Goal: Task Accomplishment & Management: Complete application form

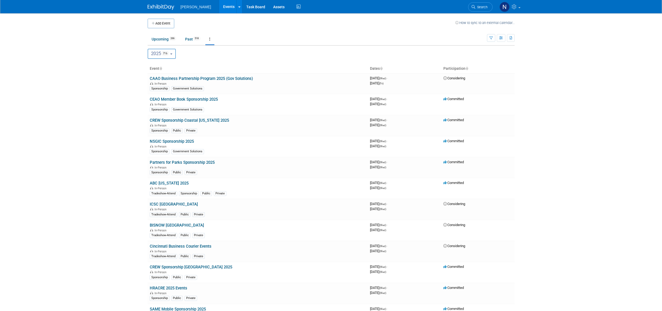
click at [490, 37] on icon "button" at bounding box center [491, 37] width 3 height 3
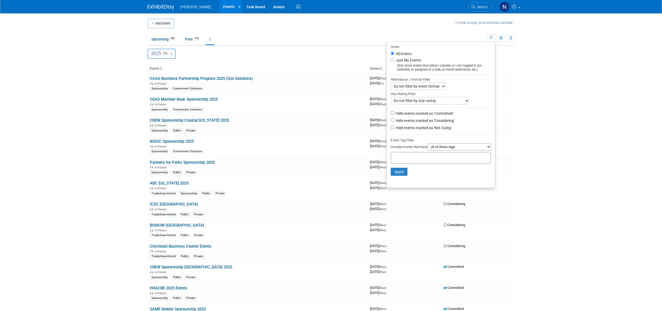
click at [490, 149] on select "all of these tags any one of these tags only and exactly these specific tags" at bounding box center [460, 146] width 64 height 7
click at [489, 150] on select "all of these tags any one of these tags only and exactly these specific tags" at bounding box center [460, 146] width 64 height 7
click at [426, 160] on input "text" at bounding box center [414, 156] width 43 height 5
click at [408, 197] on div "Mission Critical" at bounding box center [411, 196] width 47 height 7
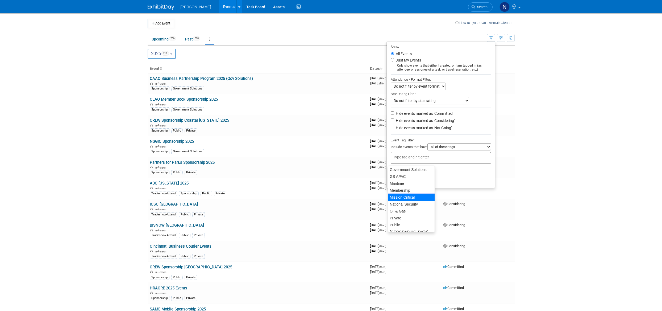
type input "Mission Critical"
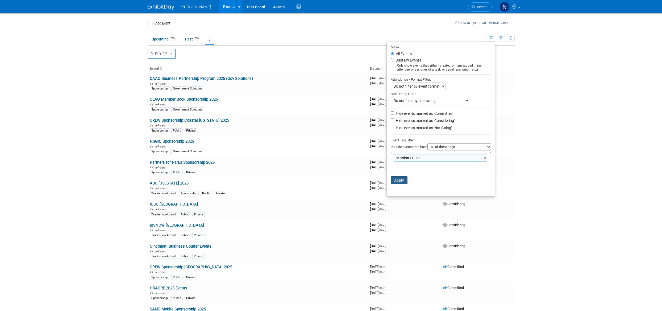
click at [400, 183] on button "Apply" at bounding box center [399, 180] width 17 height 8
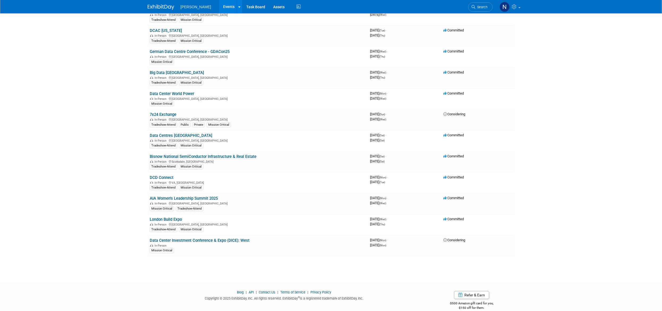
scroll to position [475, 0]
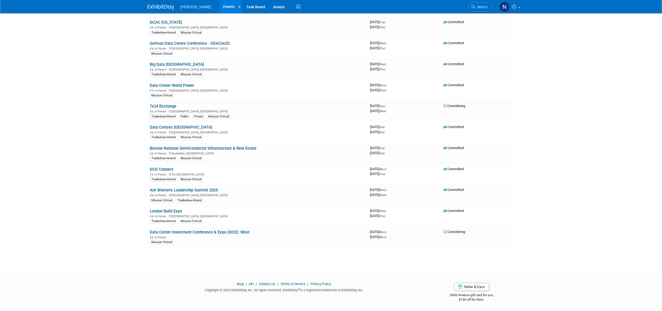
click at [177, 191] on link "AIA Women's Leadership Summit 2025" at bounding box center [184, 190] width 68 height 5
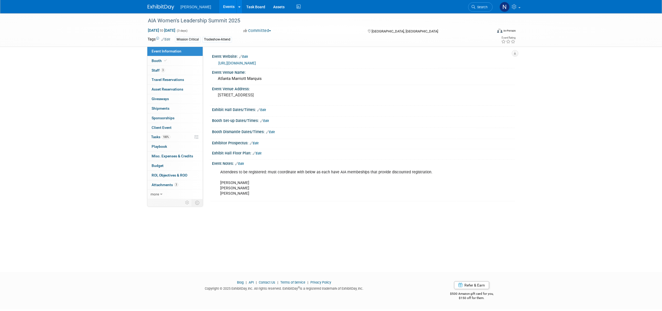
click at [156, 167] on span "Budget" at bounding box center [158, 165] width 12 height 4
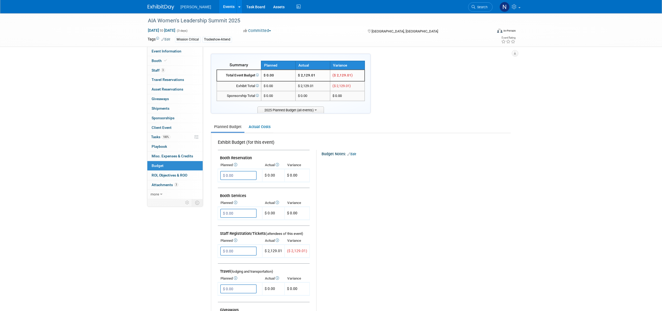
click at [331, 302] on div "Budget Notes: Edit X" at bounding box center [411, 288] width 190 height 276
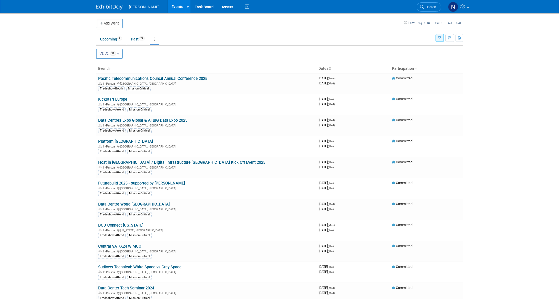
click at [439, 39] on icon "button" at bounding box center [439, 37] width 3 height 3
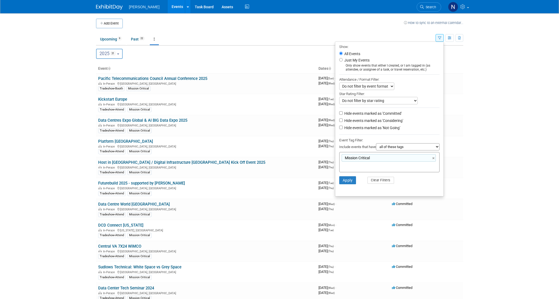
click at [487, 113] on body "Woolpert Events Add Event Bulk Upload Events Shareable Event Boards Recently Vi…" at bounding box center [279, 149] width 559 height 299
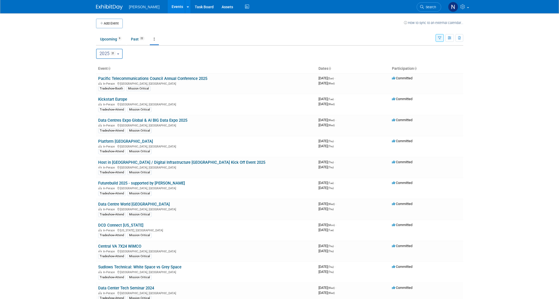
click at [121, 79] on link "Pacific Telecommunications Council Annual Conference 2025" at bounding box center [152, 78] width 109 height 5
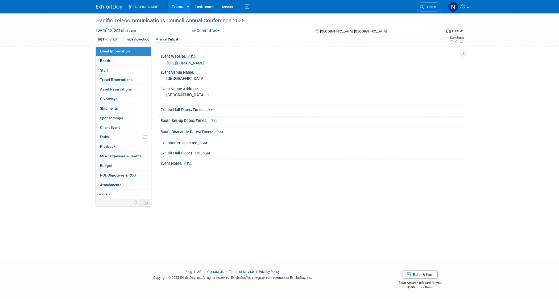
click at [110, 165] on span "Budget" at bounding box center [106, 165] width 12 height 4
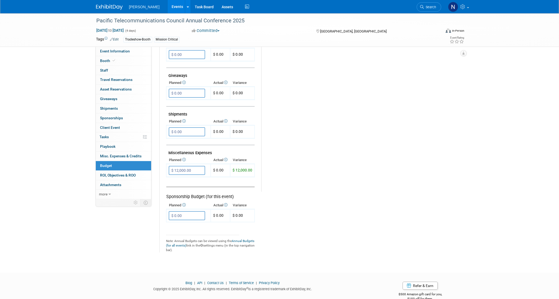
scroll to position [245, 0]
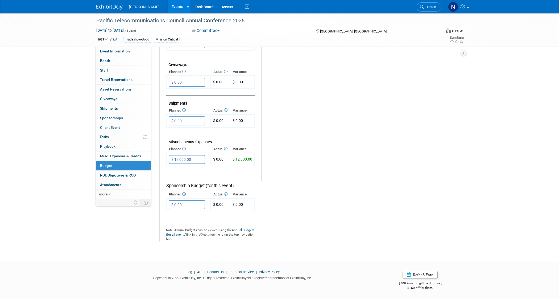
click at [461, 155] on div "Event Information Event Info Booth Booth 0 Staff 0 Staff 0 Travel Reservations …" at bounding box center [279, 4] width 375 height 473
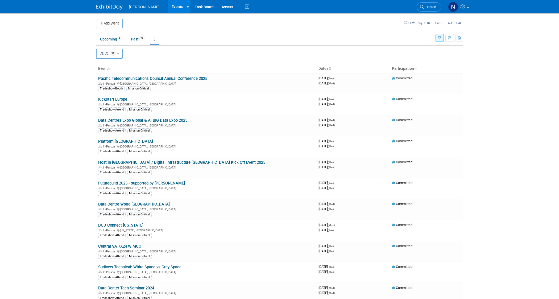
click at [117, 100] on link "Kickstart Europe" at bounding box center [112, 99] width 29 height 5
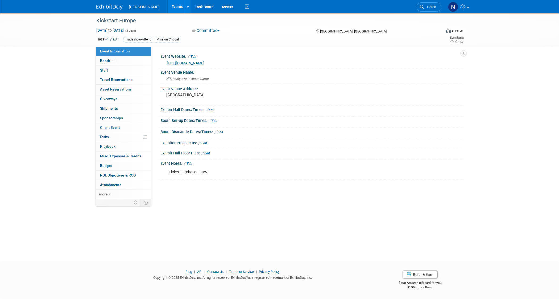
click at [113, 166] on link "Budget" at bounding box center [123, 165] width 55 height 9
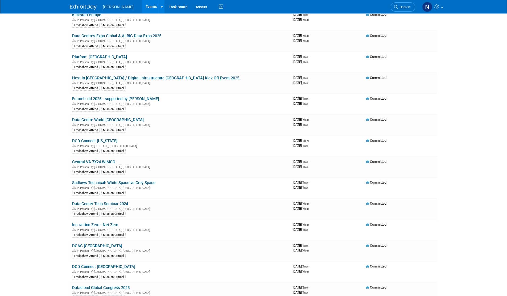
scroll to position [106, 0]
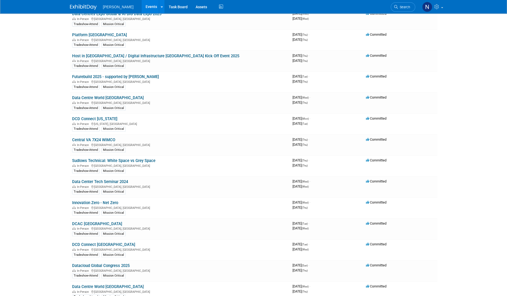
click at [82, 221] on link "DCAC [GEOGRAPHIC_DATA]" at bounding box center [97, 223] width 50 height 5
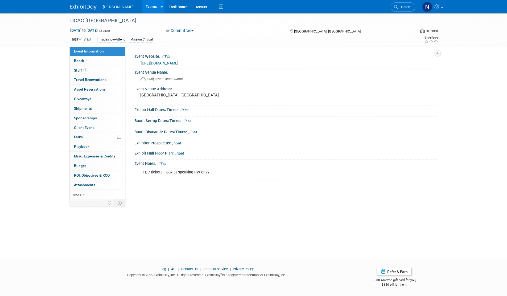
click at [80, 162] on link "Budget" at bounding box center [97, 165] width 55 height 9
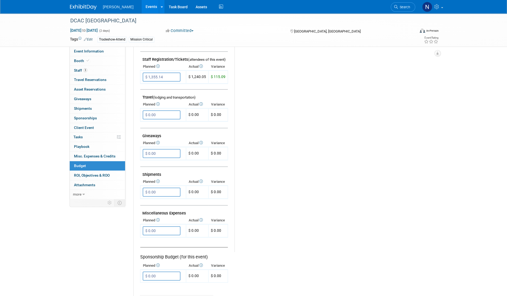
scroll to position [239, 0]
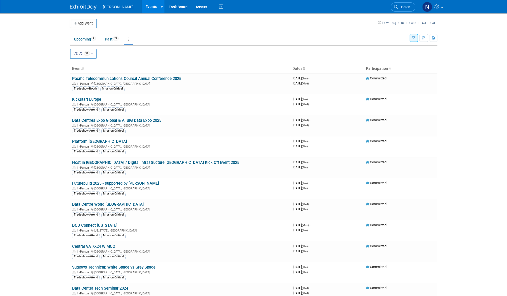
click at [79, 142] on link "Platform [GEOGRAPHIC_DATA]" at bounding box center [99, 141] width 55 height 5
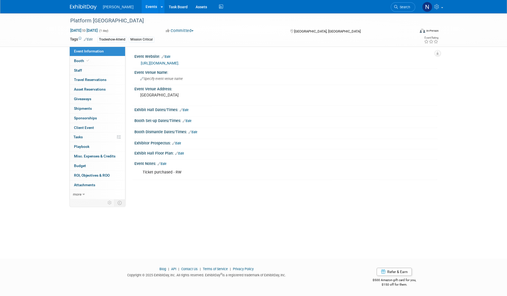
click at [80, 165] on span "Budget" at bounding box center [80, 165] width 12 height 4
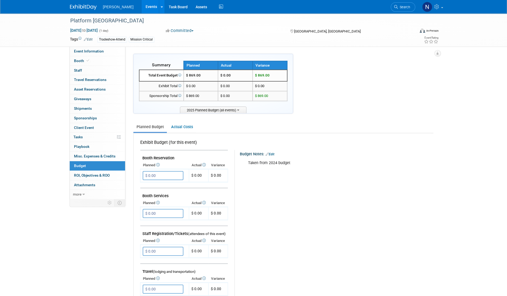
click at [196, 75] on span "$ 869.00" at bounding box center [193, 75] width 15 height 4
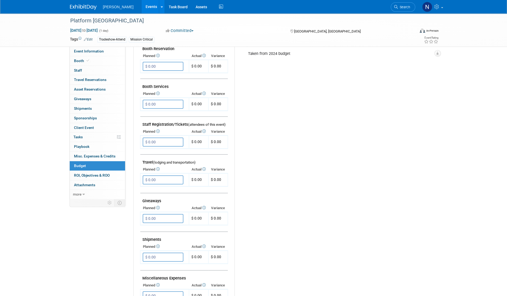
scroll to position [106, 0]
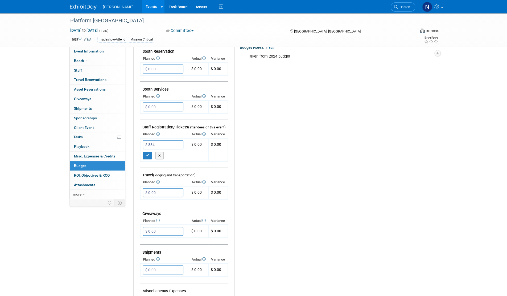
click at [155, 144] on input "$ 834" at bounding box center [163, 144] width 41 height 9
click at [158, 134] on icon at bounding box center [157, 133] width 4 height 3
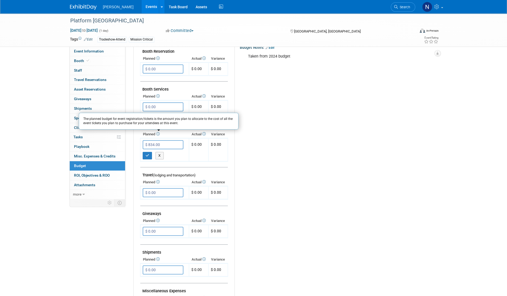
click at [171, 144] on input "$ 834.00" at bounding box center [163, 144] width 41 height 9
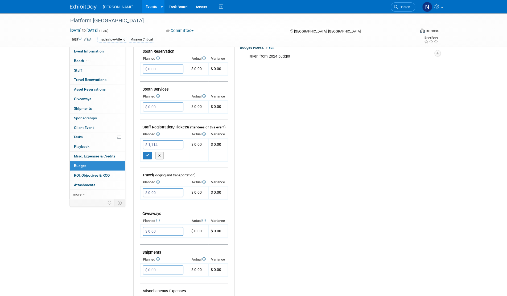
type input "$ 1,114.00"
click at [147, 155] on icon "button" at bounding box center [148, 155] width 4 height 3
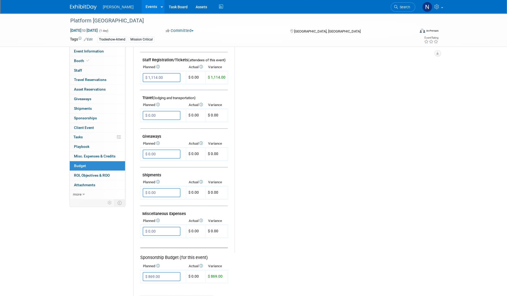
scroll to position [213, 0]
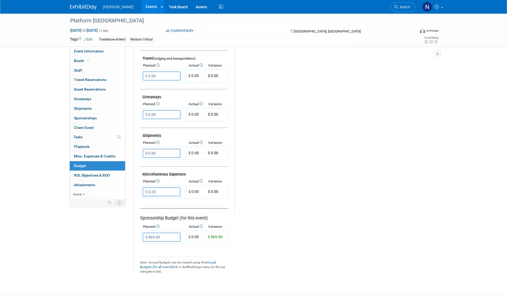
type input "$"
click at [219, 235] on span "$ 869.00" at bounding box center [215, 236] width 15 height 4
type input "$"
click at [159, 245] on button "X" at bounding box center [159, 247] width 8 height 7
click at [157, 237] on input "$ 869.00" at bounding box center [162, 236] width 38 height 9
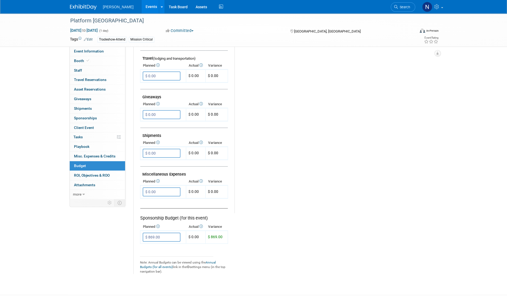
type input "$"
click at [147, 246] on icon "button" at bounding box center [148, 247] width 4 height 3
type input "$ 0.00"
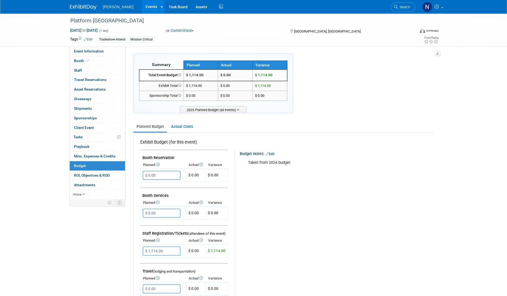
scroll to position [0, 0]
click at [179, 127] on link "Actual Costs" at bounding box center [182, 127] width 28 height 10
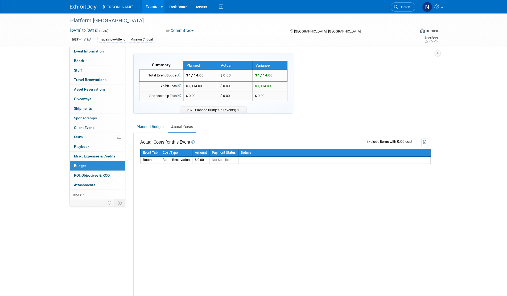
click at [153, 126] on link "Planned Budget" at bounding box center [150, 127] width 34 height 10
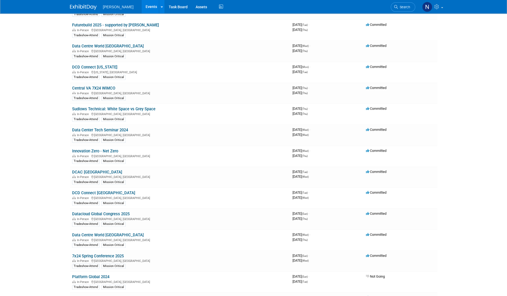
scroll to position [160, 0]
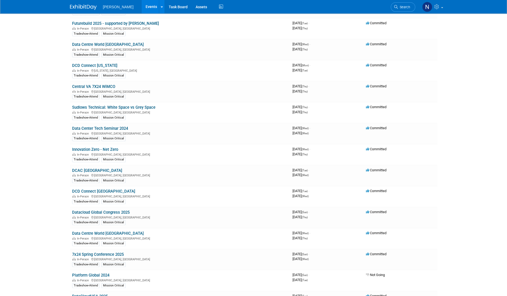
click at [108, 210] on link "Datacloud Global Congress 2025" at bounding box center [100, 212] width 57 height 5
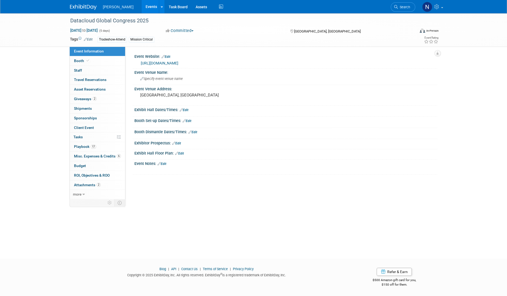
click at [84, 165] on span "Budget" at bounding box center [80, 165] width 12 height 4
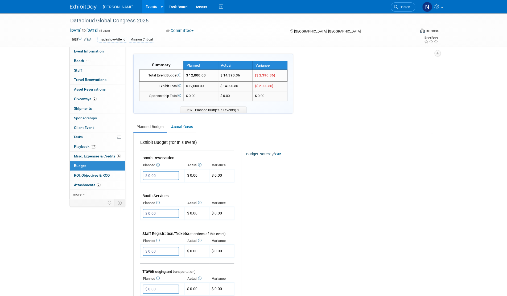
click at [179, 125] on link "Actual Costs" at bounding box center [182, 127] width 28 height 10
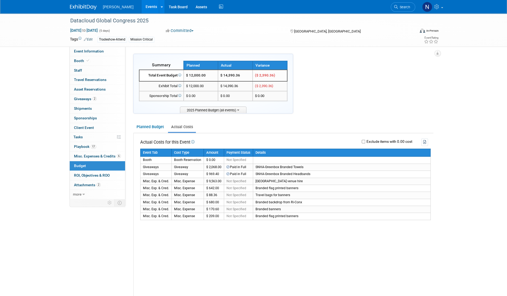
click at [153, 125] on link "Planned Budget" at bounding box center [150, 127] width 34 height 10
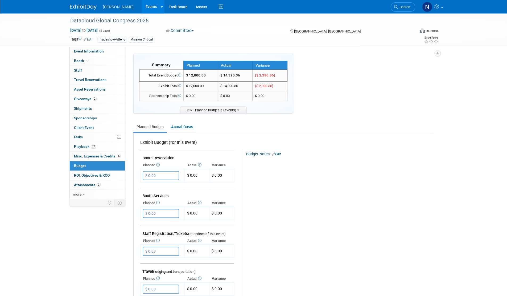
click at [185, 128] on link "Actual Costs" at bounding box center [182, 127] width 28 height 10
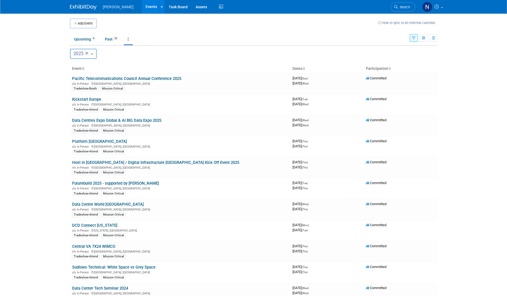
click at [135, 80] on link "Pacific Telecommunications Council Annual Conference 2025" at bounding box center [126, 78] width 109 height 5
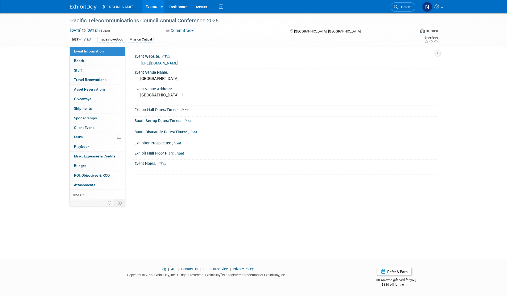
click at [82, 167] on link "Budget" at bounding box center [97, 165] width 55 height 9
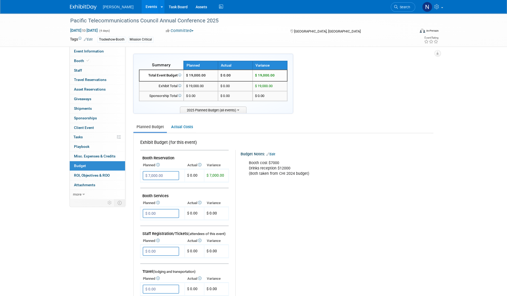
click at [184, 127] on link "Actual Costs" at bounding box center [182, 127] width 28 height 10
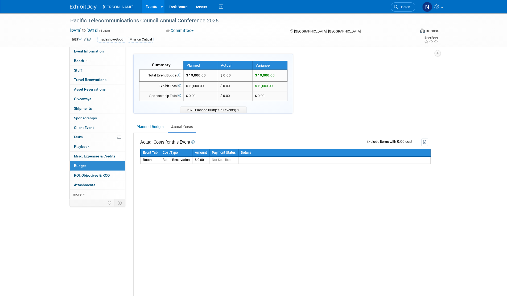
click at [151, 142] on td "Actual Costs for this Event" at bounding box center [167, 141] width 54 height 7
click at [148, 127] on link "Planned Budget" at bounding box center [150, 127] width 34 height 10
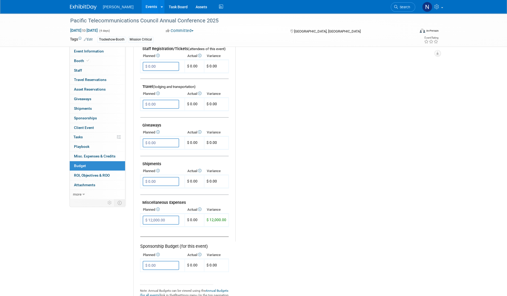
scroll to position [213, 0]
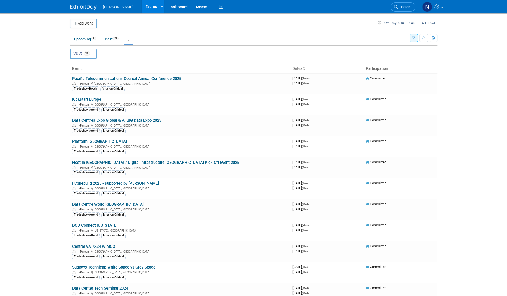
click at [84, 161] on link "Host in [GEOGRAPHIC_DATA] / Digital Infrastructure [GEOGRAPHIC_DATA] Kick Off E…" at bounding box center [155, 162] width 167 height 5
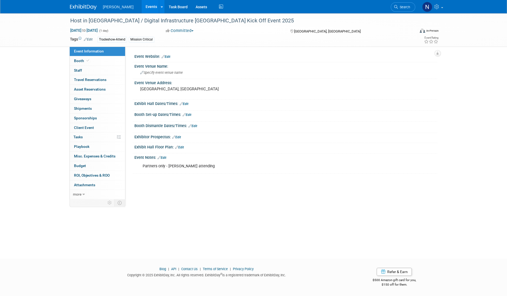
click at [84, 193] on icon at bounding box center [83, 194] width 2 height 4
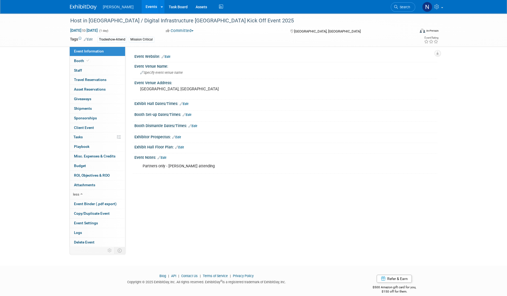
click at [89, 241] on span "Delete Event" at bounding box center [84, 242] width 20 height 4
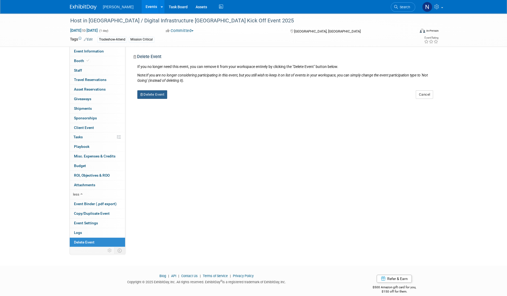
click at [161, 94] on button "Delete Event" at bounding box center [152, 94] width 30 height 9
click at [183, 98] on link "Yes" at bounding box center [185, 99] width 15 height 9
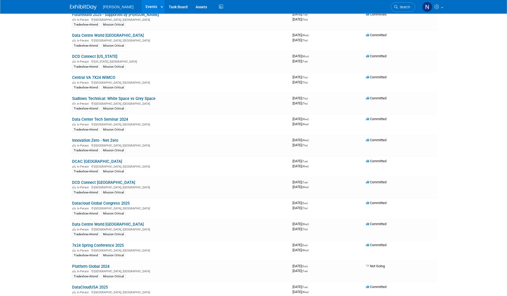
scroll to position [160, 0]
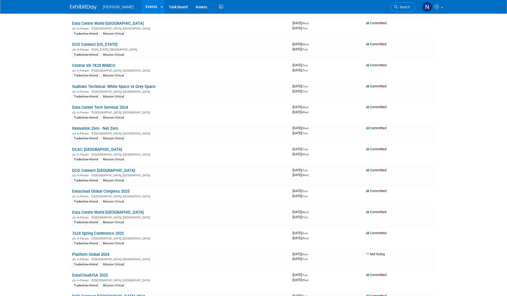
click at [93, 168] on link "DCD Connect [GEOGRAPHIC_DATA]" at bounding box center [103, 170] width 63 height 5
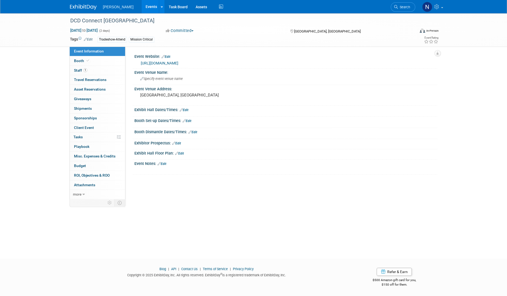
click at [83, 166] on span "Budget" at bounding box center [80, 165] width 12 height 4
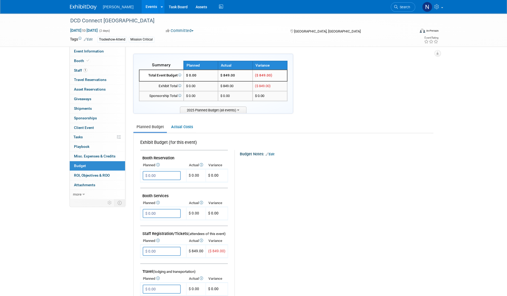
click at [180, 127] on link "Actual Costs" at bounding box center [182, 127] width 28 height 10
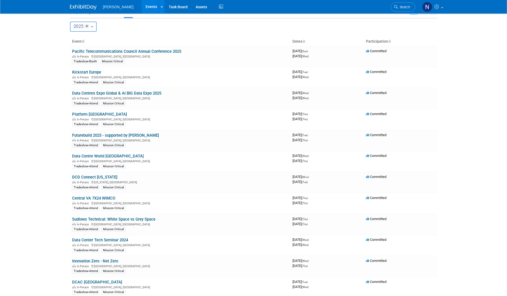
scroll to position [27, 0]
click at [144, 52] on link "Pacific Telecommunications Council Annual Conference 2025" at bounding box center [126, 51] width 109 height 5
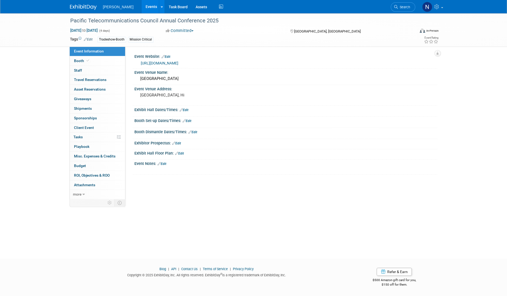
click at [77, 63] on span "Booth" at bounding box center [82, 61] width 16 height 4
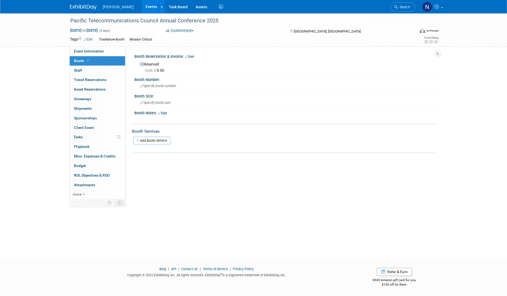
click at [78, 70] on span "Staff 0" at bounding box center [78, 70] width 8 height 4
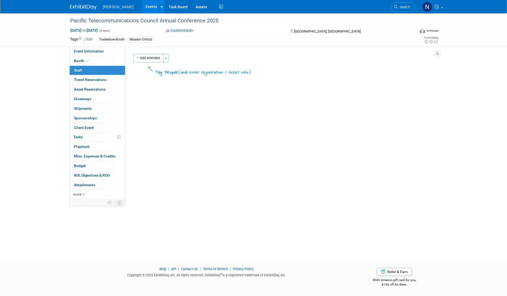
click at [167, 58] on span "button" at bounding box center [166, 58] width 2 height 1
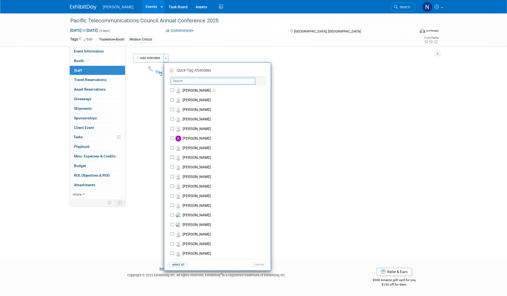
click at [185, 79] on input "text" at bounding box center [213, 81] width 85 height 7
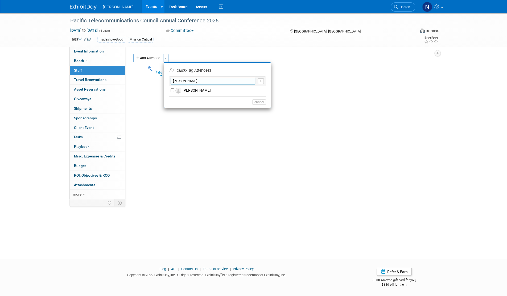
type input "chheng"
click at [193, 91] on label "[PERSON_NAME]" at bounding box center [221, 91] width 94 height 10
click at [174, 91] on input "Chheng Lim" at bounding box center [172, 89] width 3 height 3
checkbox input "true"
click at [258, 71] on button "Apply" at bounding box center [257, 71] width 16 height 8
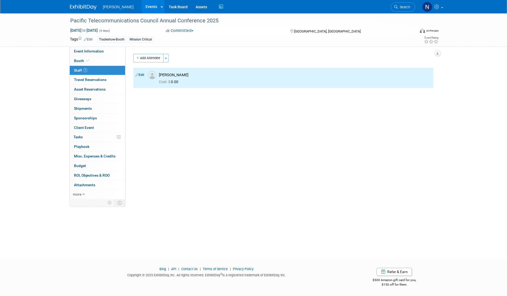
click at [167, 57] on button "Toggle Dropdown" at bounding box center [165, 58] width 5 height 9
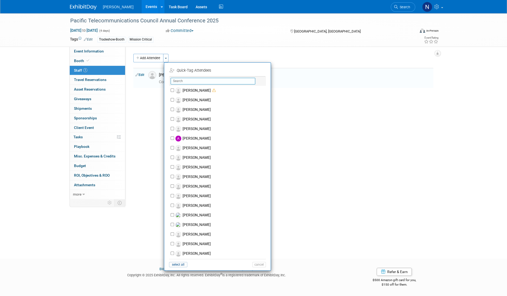
click at [178, 82] on input "text" at bounding box center [213, 81] width 85 height 7
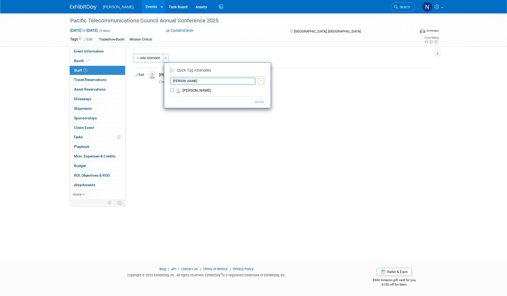
type input "neil Sheehan"
click at [191, 91] on label "Neil Sheehan" at bounding box center [221, 91] width 94 height 10
click at [174, 91] on input "Neil Sheehan" at bounding box center [172, 89] width 3 height 3
checkbox input "true"
click at [259, 71] on button "Apply" at bounding box center [257, 71] width 16 height 8
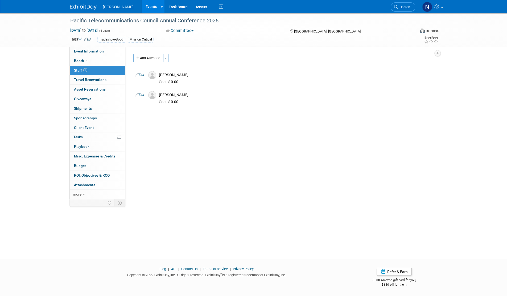
click at [167, 59] on button "Toggle Dropdown" at bounding box center [165, 58] width 5 height 9
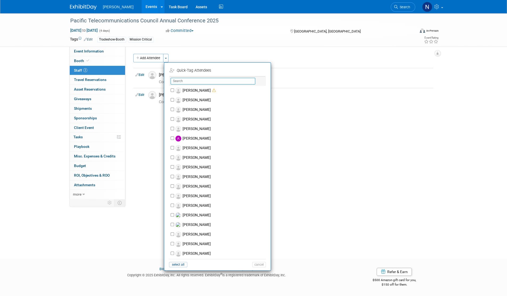
click at [190, 81] on input "text" at bounding box center [213, 81] width 85 height 7
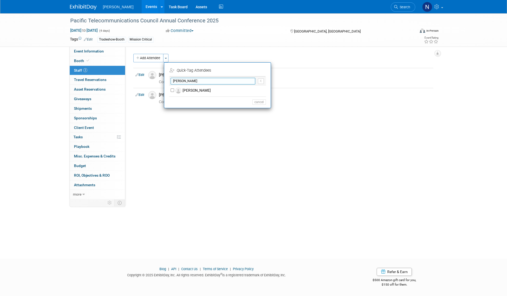
type input "Duane"
click at [191, 88] on label "Duane Hill" at bounding box center [221, 91] width 94 height 10
click at [174, 88] on input "Duane Hill" at bounding box center [172, 89] width 3 height 3
checkbox input "true"
click at [261, 71] on button "Apply" at bounding box center [257, 71] width 16 height 8
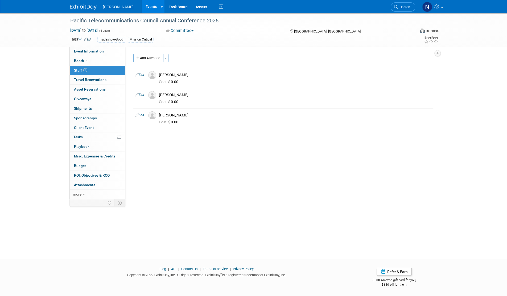
click at [84, 99] on span "Giveaways 0" at bounding box center [82, 99] width 17 height 4
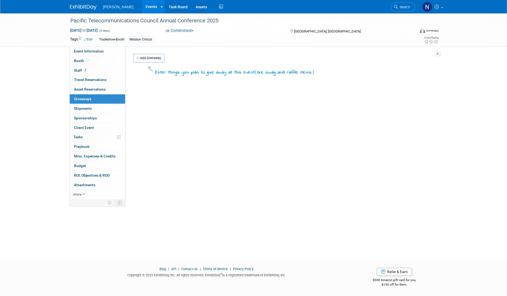
click at [83, 109] on span "Shipments 0" at bounding box center [83, 108] width 18 height 4
click at [88, 117] on span "Sponsorships 0" at bounding box center [85, 118] width 23 height 4
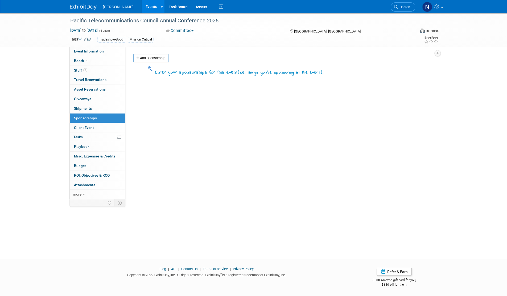
click at [86, 127] on span "Client Event" at bounding box center [84, 127] width 20 height 4
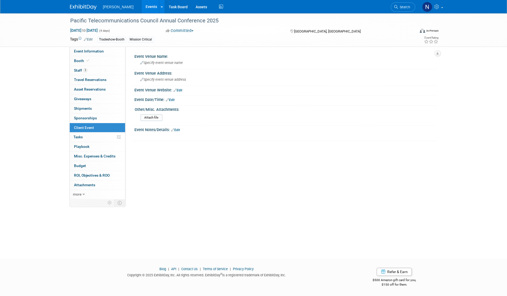
click at [81, 137] on span "Tasks 0%" at bounding box center [77, 137] width 9 height 4
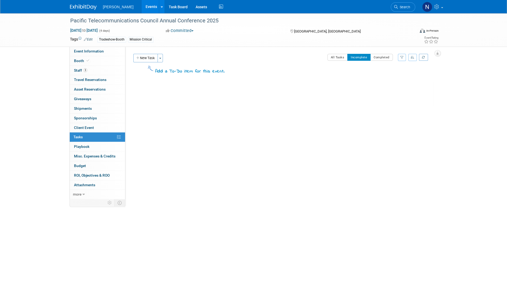
click at [81, 147] on span "Playbook 0" at bounding box center [81, 146] width 15 height 4
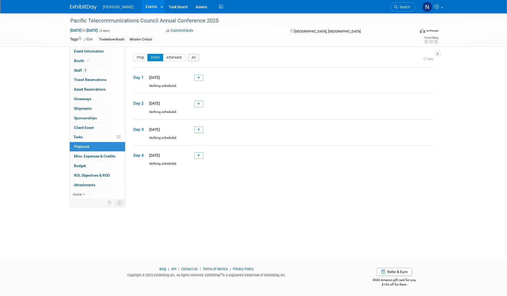
click at [87, 156] on span "Misc. Expenses & Credits 0" at bounding box center [95, 156] width 42 height 4
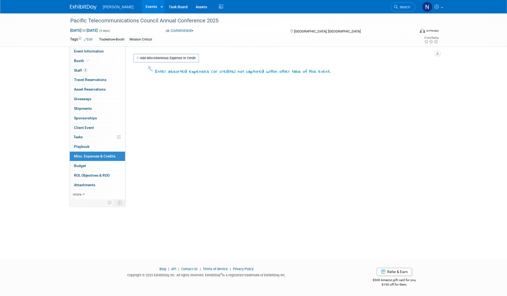
click at [85, 164] on span "Budget" at bounding box center [80, 165] width 12 height 4
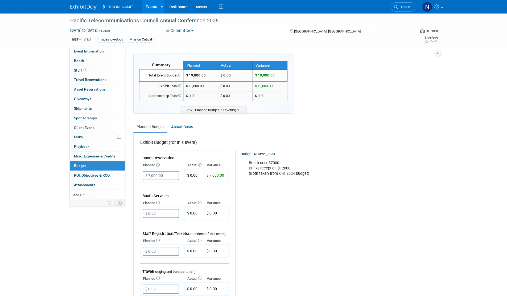
click at [82, 194] on icon at bounding box center [83, 194] width 2 height 4
click at [193, 31] on span "button" at bounding box center [192, 30] width 2 height 1
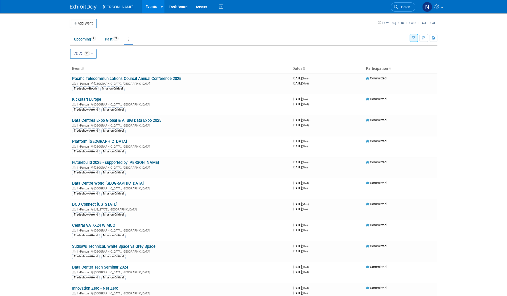
click at [87, 24] on button "Add Event" at bounding box center [83, 24] width 27 height 10
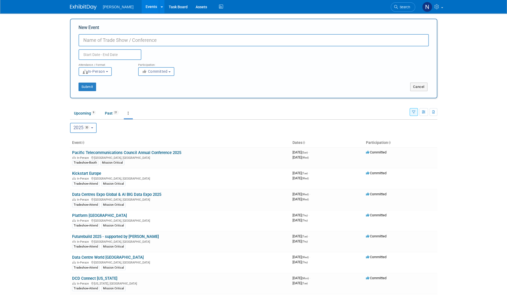
click at [104, 38] on input "New Event" at bounding box center [253, 40] width 350 height 12
type input "Advancing Data Center Construction"
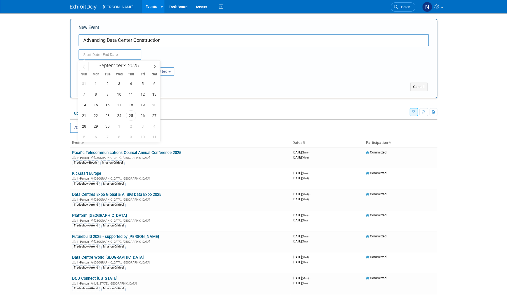
click at [115, 56] on input "text" at bounding box center [109, 54] width 63 height 11
click at [154, 68] on icon at bounding box center [155, 66] width 2 height 3
select select "9"
click at [94, 126] on span "27" at bounding box center [96, 126] width 10 height 10
click at [119, 126] on span "29" at bounding box center [119, 126] width 10 height 10
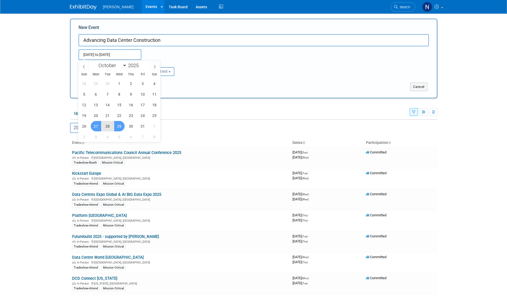
type input "Oct 27, 2025 to Oct 29, 2025"
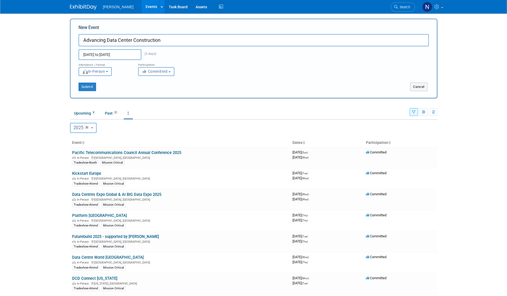
click at [107, 73] on button "In-Person" at bounding box center [94, 71] width 33 height 9
click at [104, 82] on label "In-Person" at bounding box center [96, 82] width 31 height 7
click at [84, 82] on input "In-Person" at bounding box center [81, 82] width 3 height 3
click at [172, 72] on button "Committed" at bounding box center [156, 71] width 36 height 9
click at [171, 82] on label "Committed" at bounding box center [158, 82] width 35 height 7
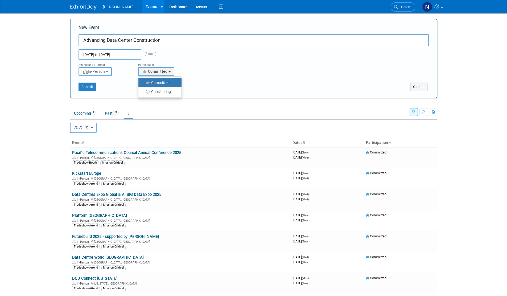
click at [143, 82] on input "Committed" at bounding box center [141, 82] width 3 height 3
click at [158, 82] on label "Committed" at bounding box center [158, 82] width 35 height 7
click at [143, 82] on input "Committed" at bounding box center [141, 82] width 3 height 3
click at [87, 87] on button "Submit" at bounding box center [87, 86] width 18 height 9
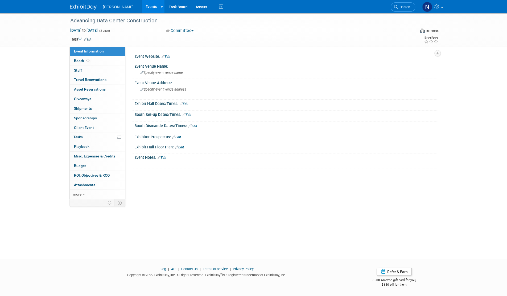
click at [75, 39] on td "Tags Edit" at bounding box center [81, 38] width 23 height 5
click at [90, 38] on link "Edit" at bounding box center [88, 40] width 9 height 4
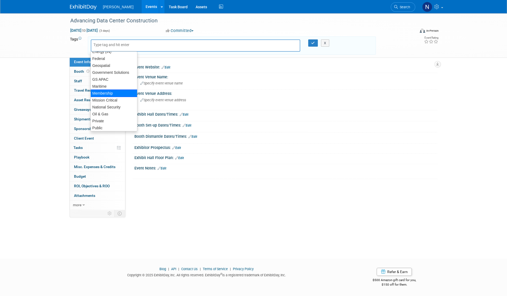
scroll to position [53, 0]
click at [109, 101] on div "Mission Critical" at bounding box center [113, 99] width 47 height 7
type input "Mission Critical"
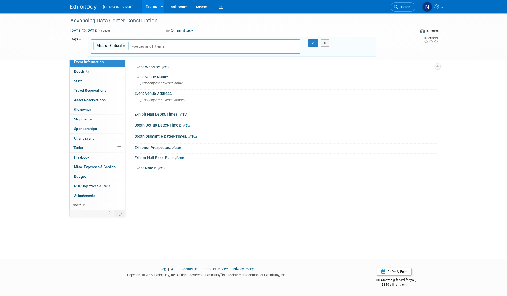
click at [140, 47] on input "text" at bounding box center [167, 46] width 75 height 5
click at [313, 44] on button "button" at bounding box center [313, 42] width 10 height 7
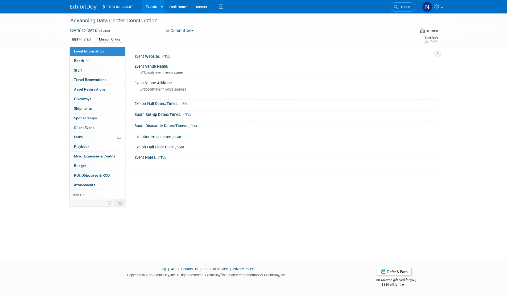
click at [170, 56] on link "Edit" at bounding box center [166, 57] width 9 height 4
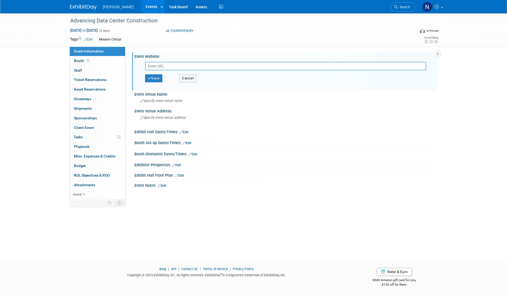
click at [173, 65] on input "text" at bounding box center [285, 66] width 281 height 9
type input "https://advancing-data-center-construction.com/advancing-data-centers/"
click at [150, 78] on icon "button" at bounding box center [150, 77] width 4 height 3
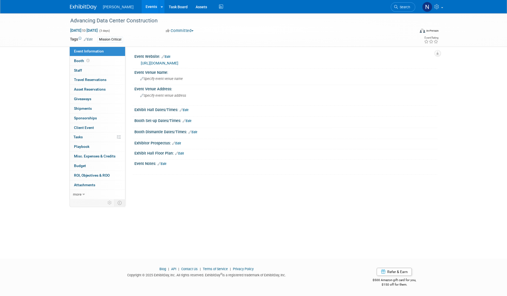
click at [82, 71] on link "0 Staff 0" at bounding box center [97, 70] width 55 height 9
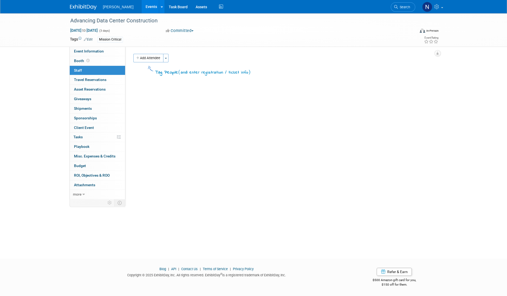
click at [167, 59] on button "Toggle Dropdown" at bounding box center [165, 58] width 5 height 9
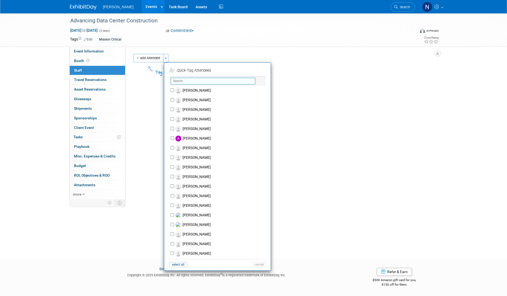
click at [181, 80] on input "text" at bounding box center [213, 81] width 85 height 7
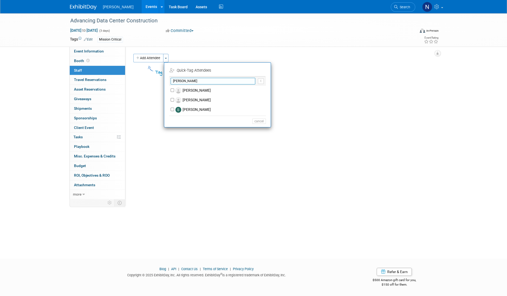
type input "steven"
click at [214, 148] on div "Event Website: Edit https://advancing-data-center-construction.com/advancing-da…" at bounding box center [281, 122] width 312 height 151
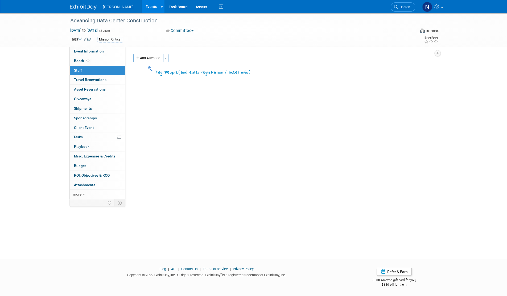
click at [82, 163] on span "Budget" at bounding box center [80, 165] width 12 height 4
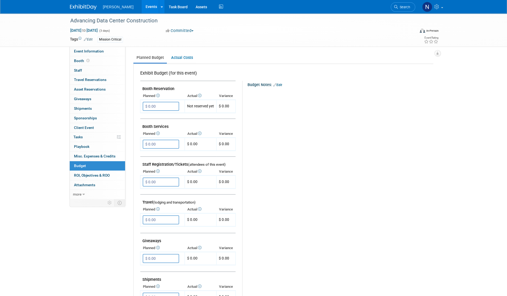
scroll to position [106, 0]
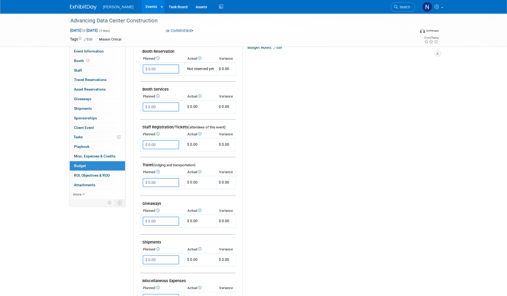
click at [159, 146] on input "$ 0.00" at bounding box center [161, 144] width 36 height 9
click at [159, 143] on input "$ 0.00" at bounding box center [161, 144] width 36 height 9
click at [160, 143] on input "$ 0.00" at bounding box center [161, 144] width 36 height 9
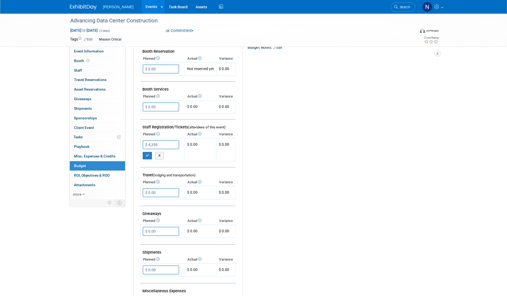
type input "$ 4,358.00"
click at [147, 155] on icon "button" at bounding box center [148, 155] width 4 height 3
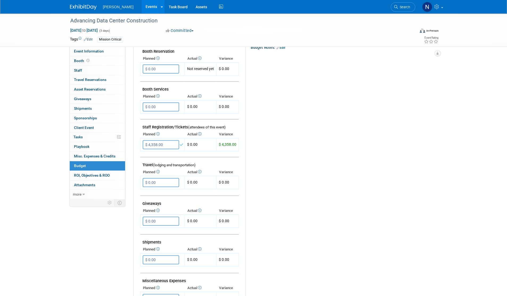
click at [199, 144] on td "$ 0.00" at bounding box center [201, 144] width 32 height 13
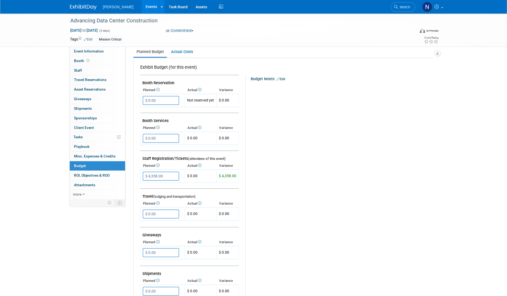
scroll to position [0, 0]
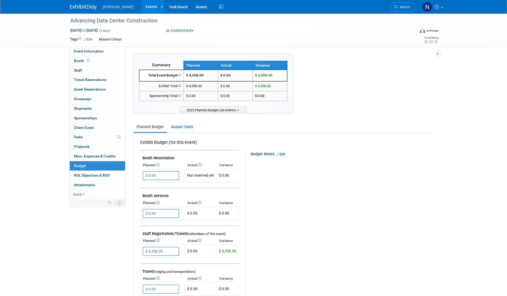
click at [181, 127] on link "Actual Costs" at bounding box center [182, 127] width 28 height 10
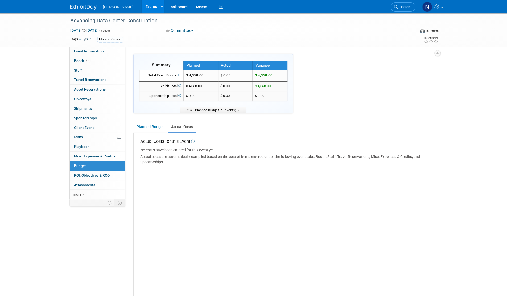
click at [78, 164] on span "Budget" at bounding box center [80, 165] width 12 height 4
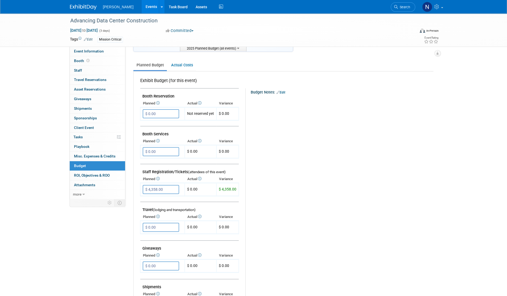
scroll to position [53, 0]
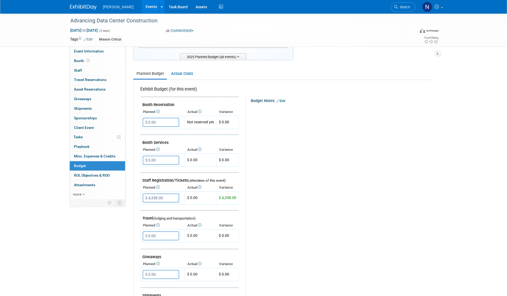
click at [196, 196] on td "$ 0.00" at bounding box center [201, 197] width 32 height 13
click at [191, 197] on td "$ 0.00" at bounding box center [201, 197] width 32 height 13
click at [229, 198] on span "$ 4,358.00" at bounding box center [228, 197] width 18 height 4
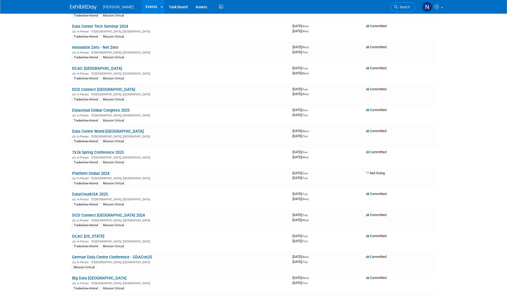
scroll to position [266, 0]
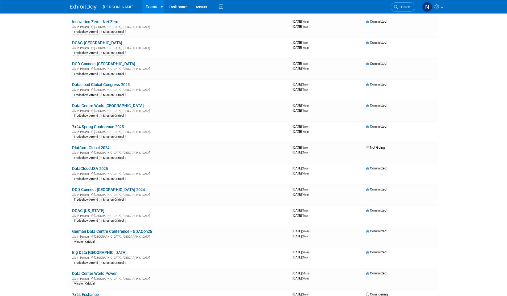
click at [112, 229] on link "German Data Centre Conference - GDACon25" at bounding box center [112, 231] width 80 height 5
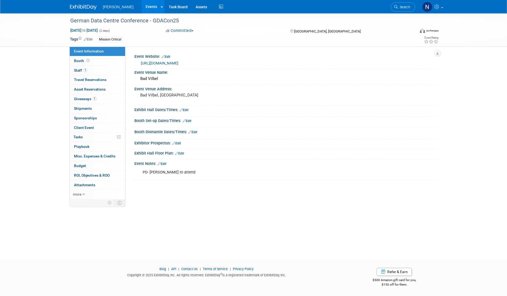
click at [81, 165] on span "Budget" at bounding box center [80, 165] width 12 height 4
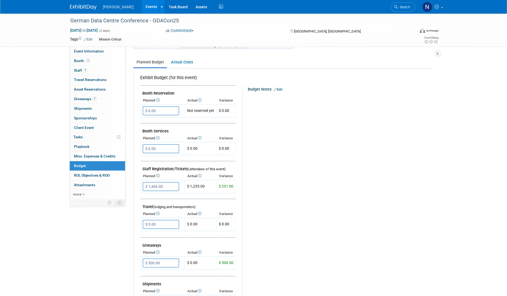
scroll to position [80, 0]
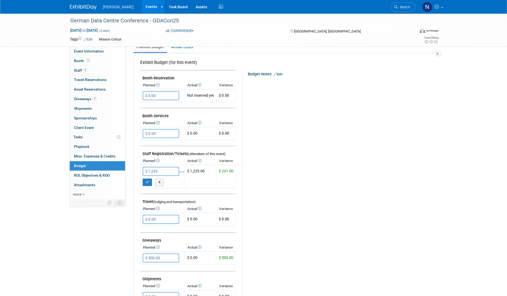
type input "$ 1,235.00"
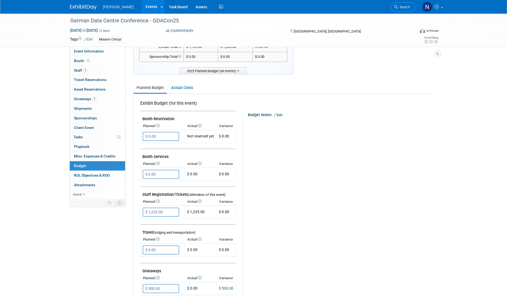
scroll to position [0, 0]
